Goal: Communication & Community: Answer question/provide support

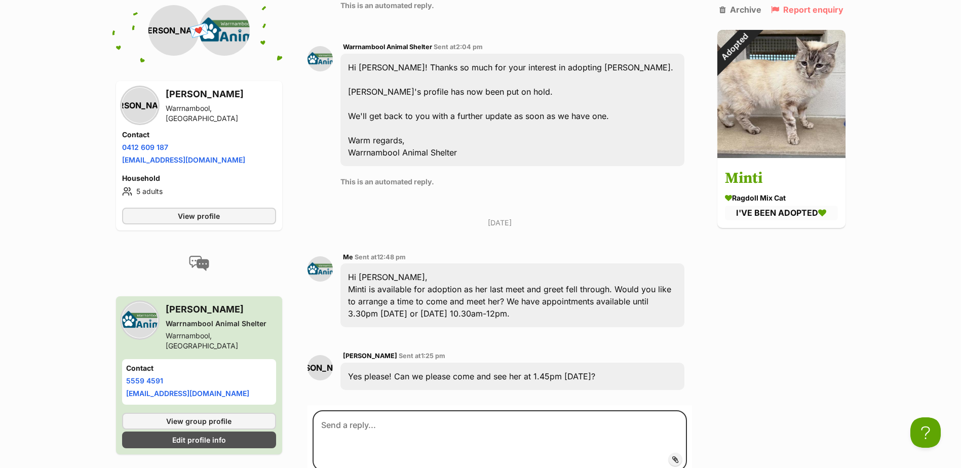
scroll to position [659, 0]
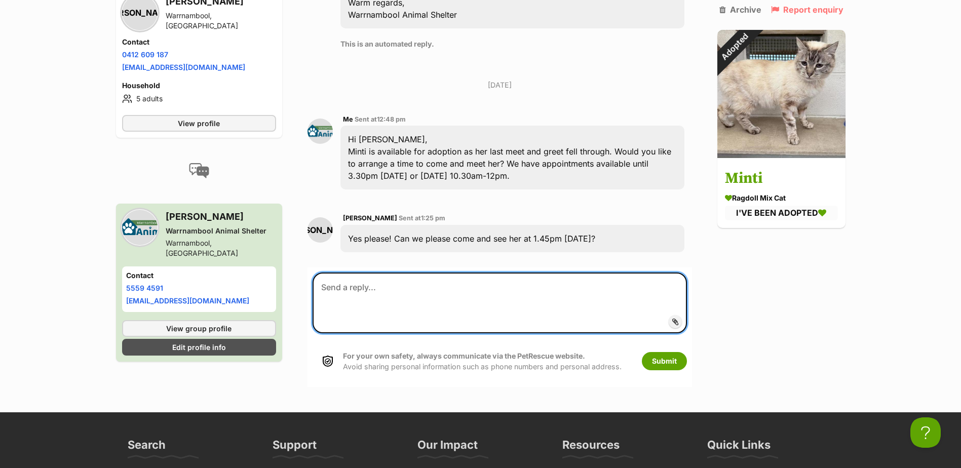
click at [453, 273] on textarea at bounding box center [500, 303] width 374 height 61
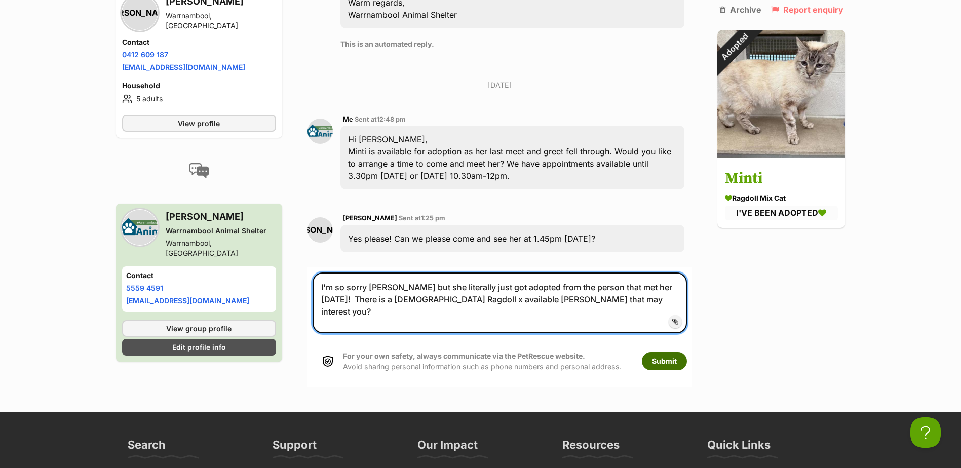
type textarea "I'm so sorry [PERSON_NAME] but she literally just got adopted from the person t…"
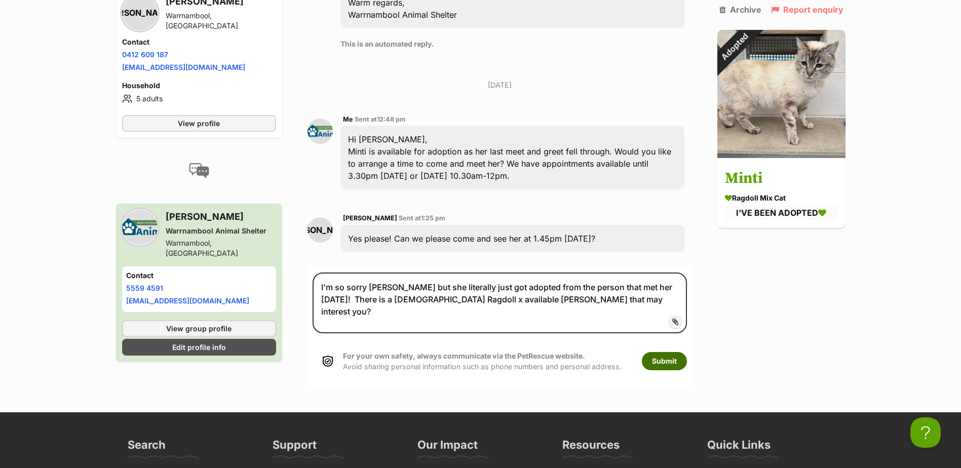
click at [667, 352] on button "Submit" at bounding box center [664, 361] width 45 height 18
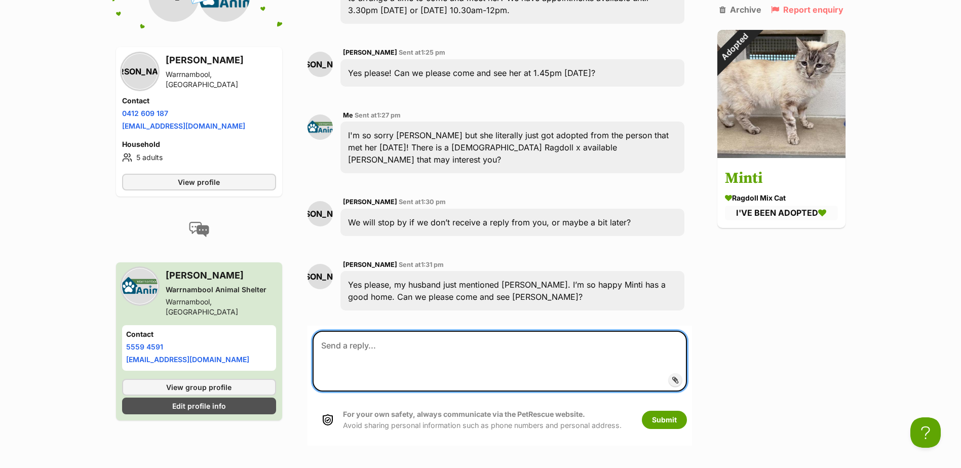
click at [401, 331] on textarea at bounding box center [500, 361] width 374 height 61
type textarea "Yes sure, we will see you 1.45pm :)"
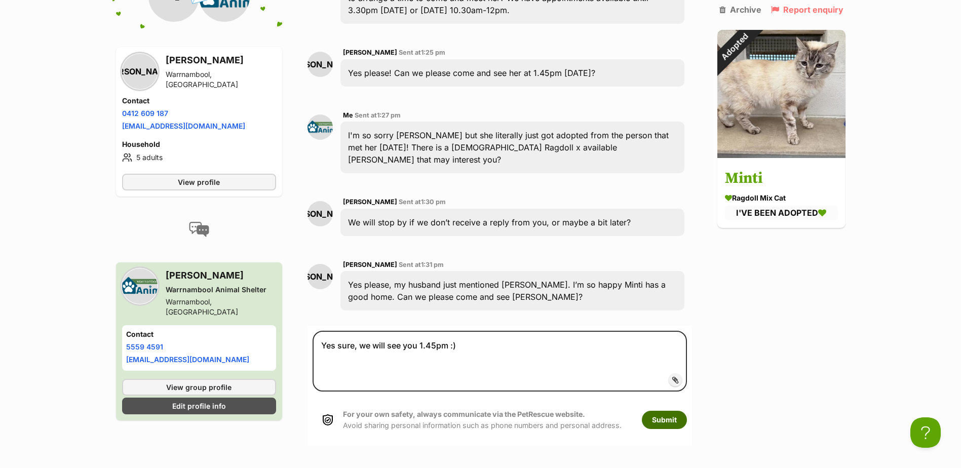
click at [678, 411] on button "Submit" at bounding box center [664, 420] width 45 height 18
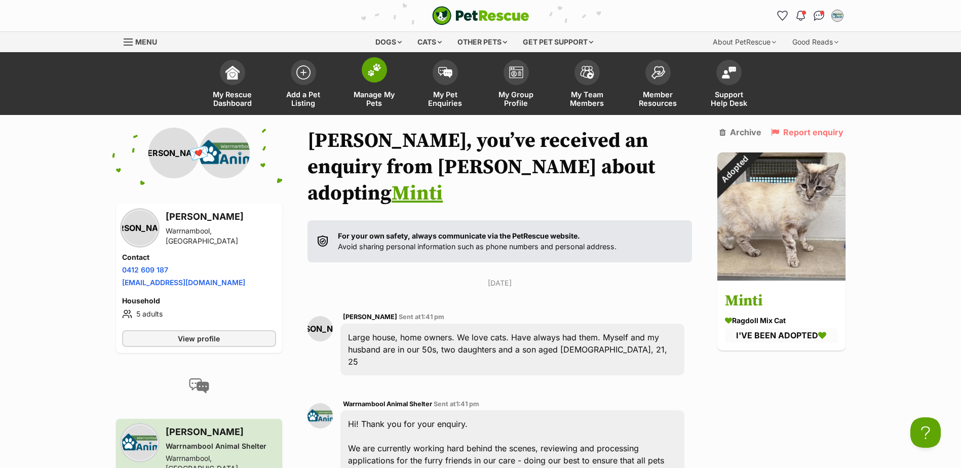
click at [380, 101] on span "Manage My Pets" at bounding box center [375, 98] width 46 height 17
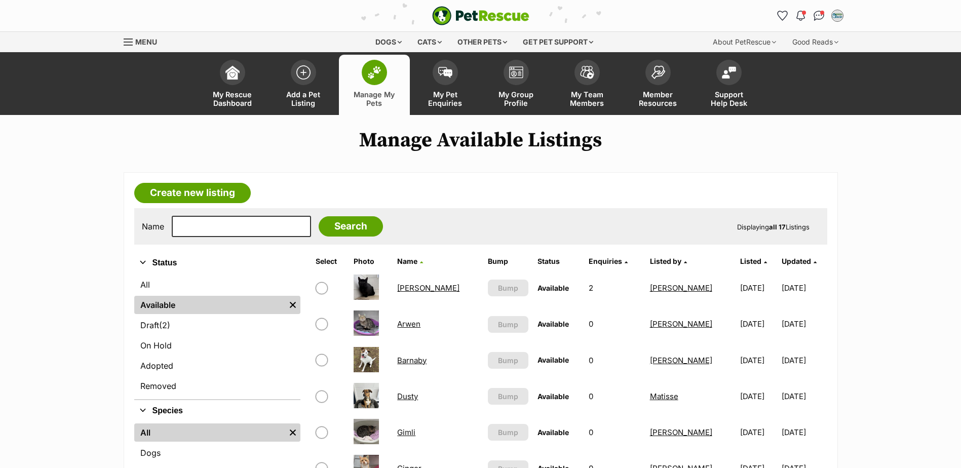
click at [418, 288] on link "Aragon" at bounding box center [428, 288] width 62 height 10
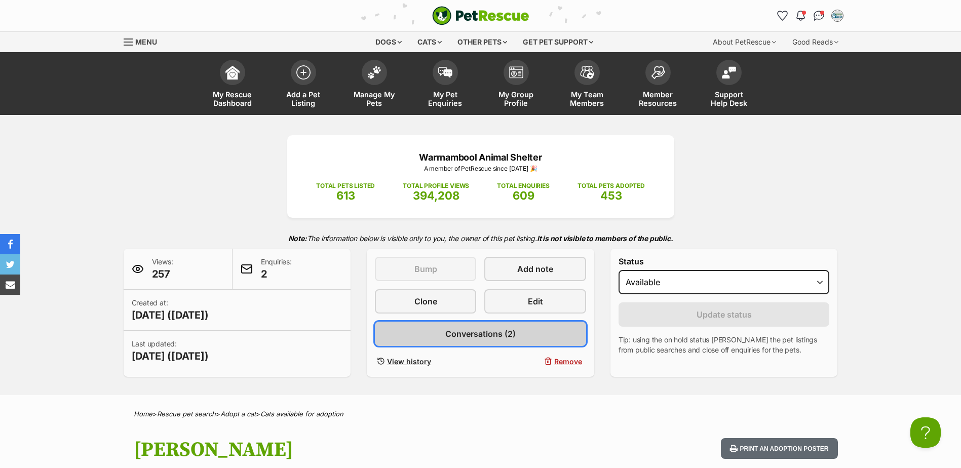
click at [504, 340] on link "Conversations (2)" at bounding box center [480, 334] width 211 height 24
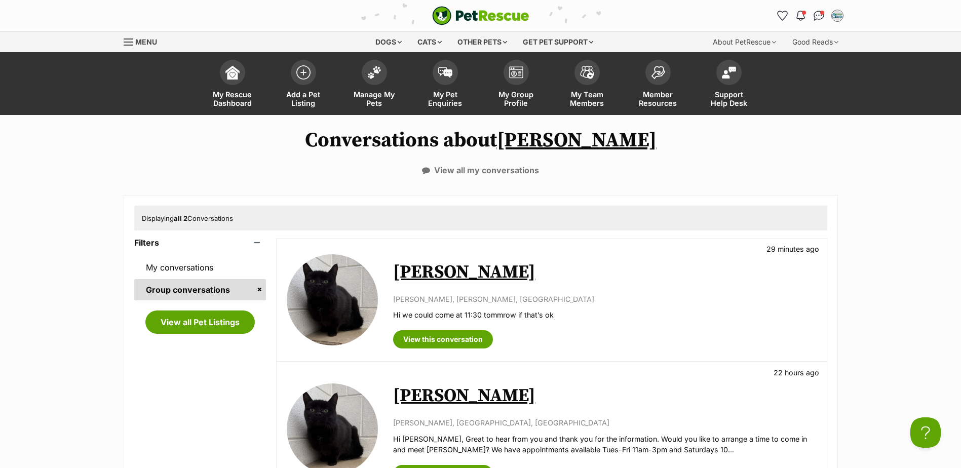
scroll to position [101, 0]
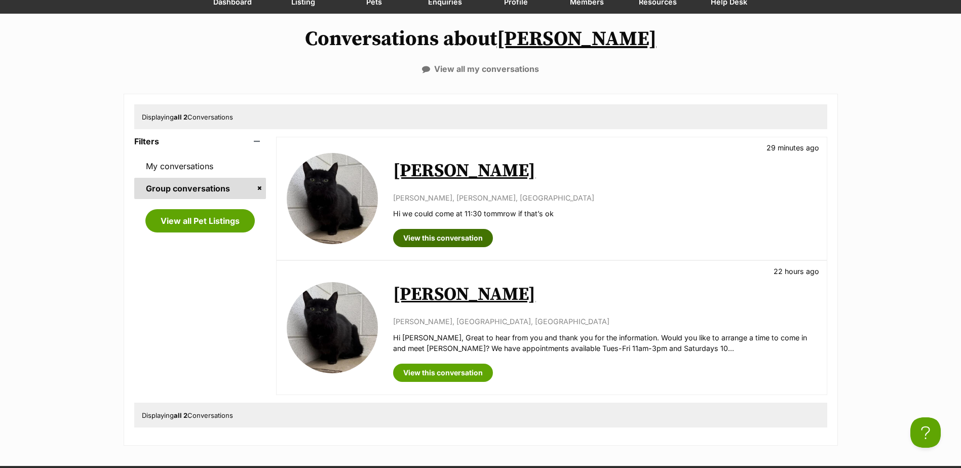
click at [443, 236] on link "View this conversation" at bounding box center [443, 238] width 100 height 18
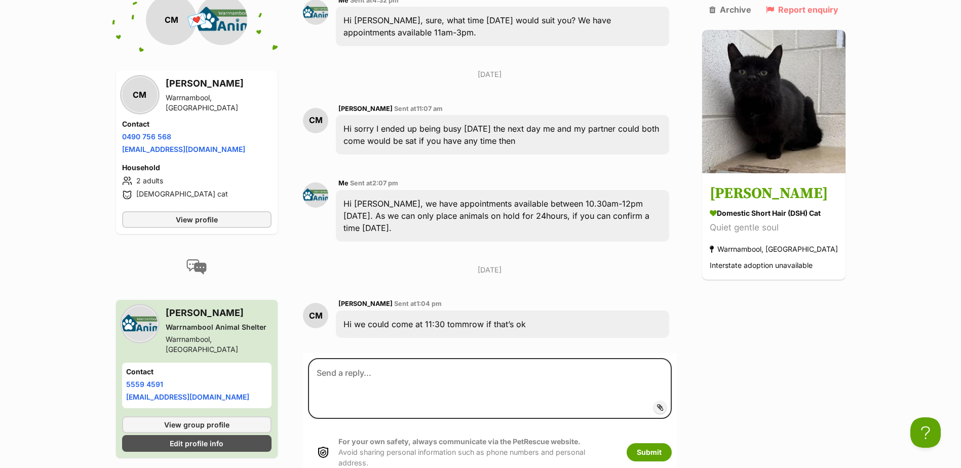
scroll to position [796, 0]
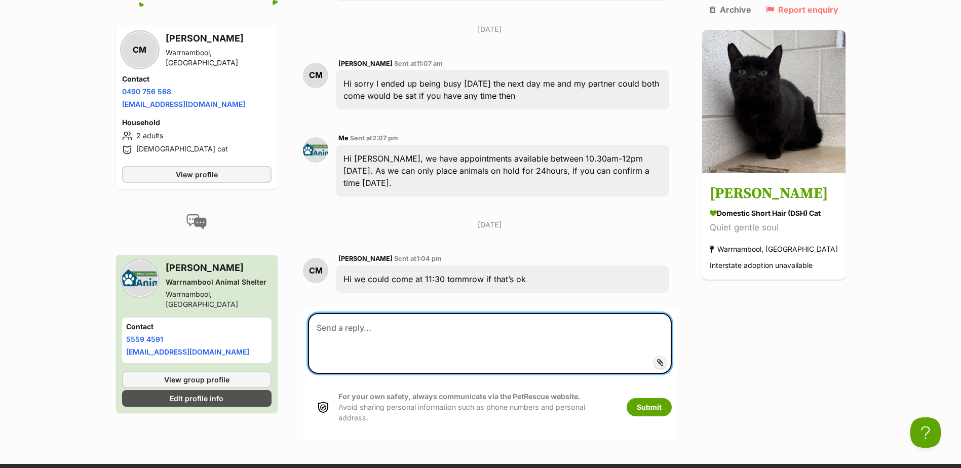
click at [453, 313] on textarea at bounding box center [489, 343] width 363 height 61
type textarea "H"
